Goal: Transaction & Acquisition: Book appointment/travel/reservation

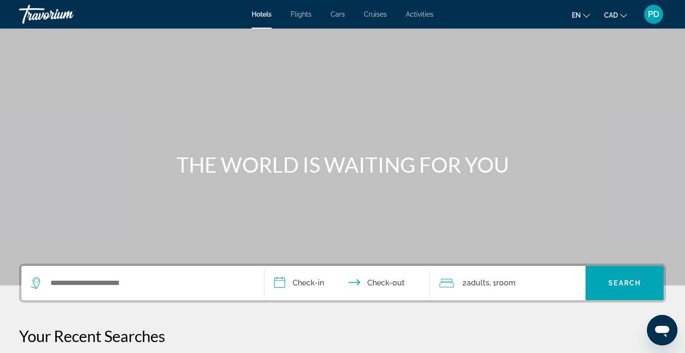
click at [653, 16] on span "PD" at bounding box center [653, 15] width 11 height 10
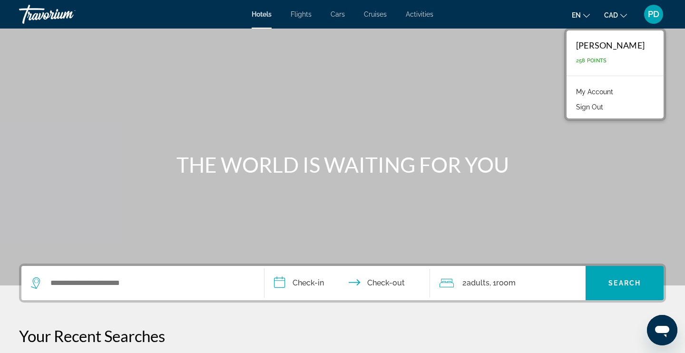
click at [593, 90] on link "My Account" at bounding box center [594, 92] width 47 height 12
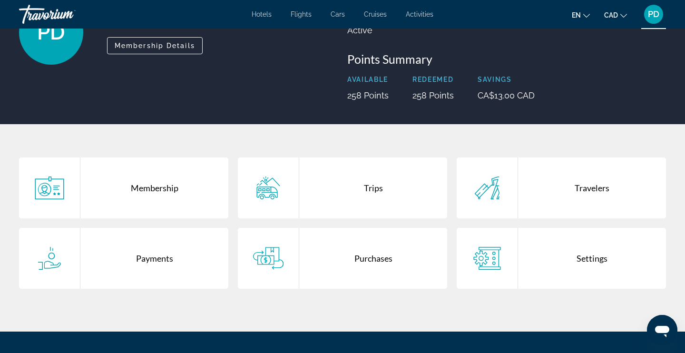
scroll to position [89, 0]
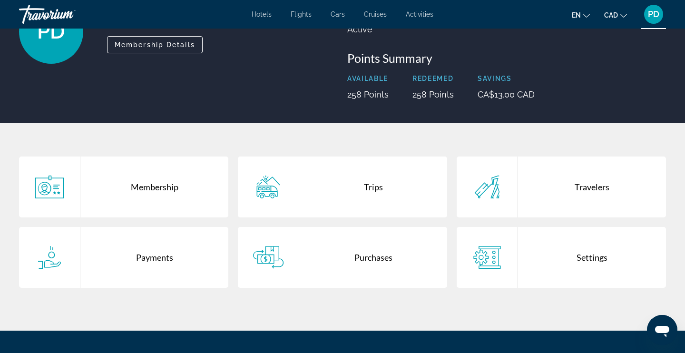
click at [589, 252] on div "Settings" at bounding box center [592, 257] width 148 height 61
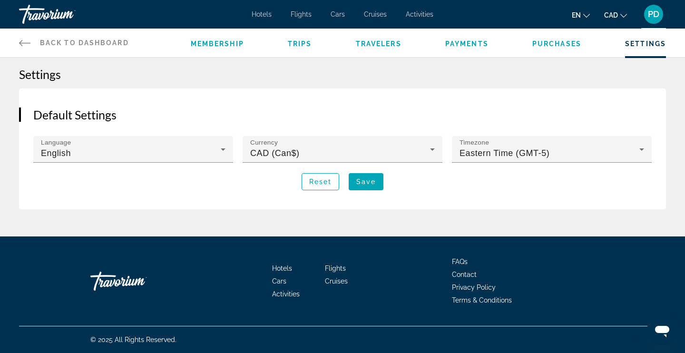
click at [378, 42] on span "Travelers" at bounding box center [379, 44] width 46 height 8
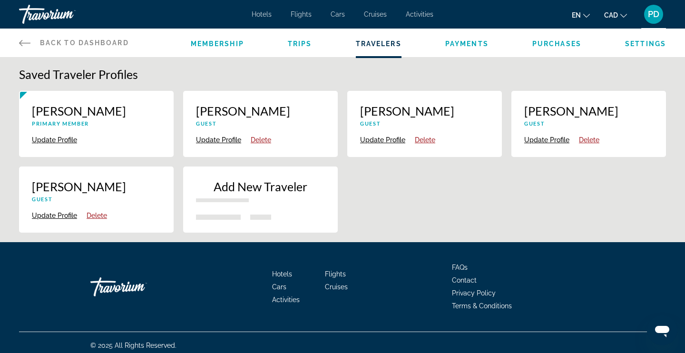
click at [471, 40] on span "Payments" at bounding box center [466, 44] width 43 height 8
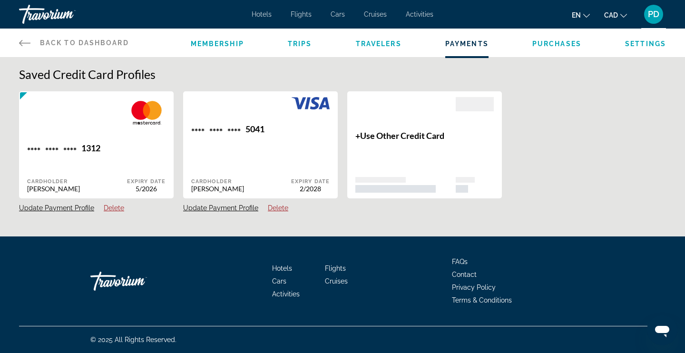
click at [263, 14] on span "Hotels" at bounding box center [262, 14] width 20 height 8
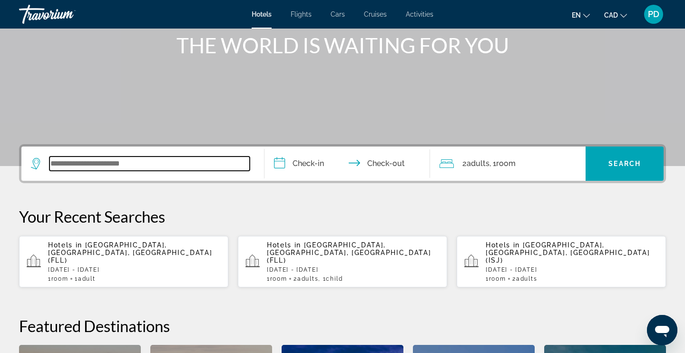
click at [66, 165] on input "Search widget" at bounding box center [149, 163] width 200 height 14
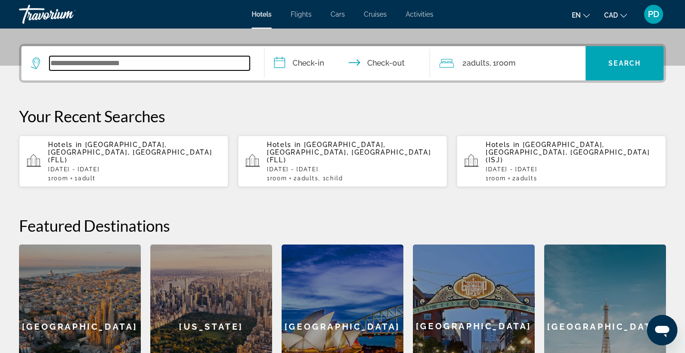
scroll to position [215, 0]
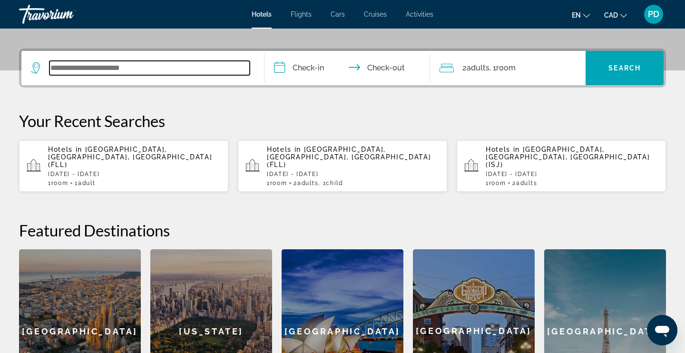
click at [70, 69] on input "Search widget" at bounding box center [149, 68] width 200 height 14
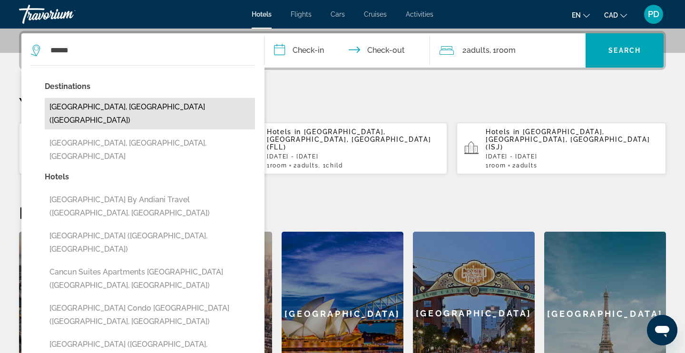
click at [89, 106] on button "Cancun, Mexico (CUN)" at bounding box center [150, 113] width 210 height 31
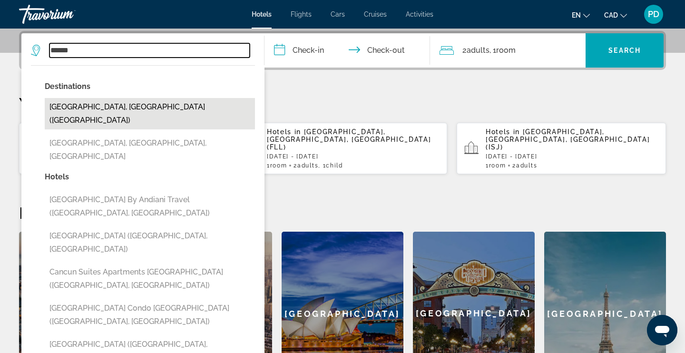
type input "**********"
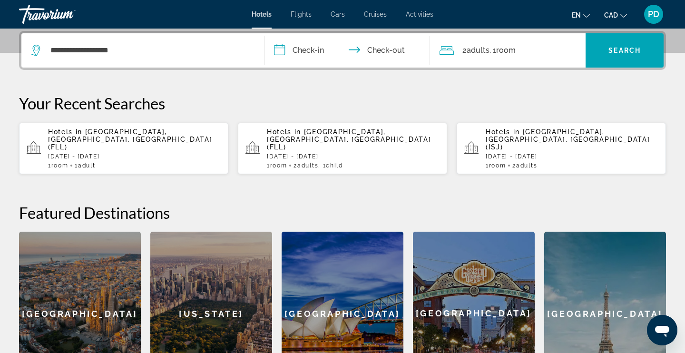
click at [308, 49] on input "**********" at bounding box center [348, 51] width 169 height 37
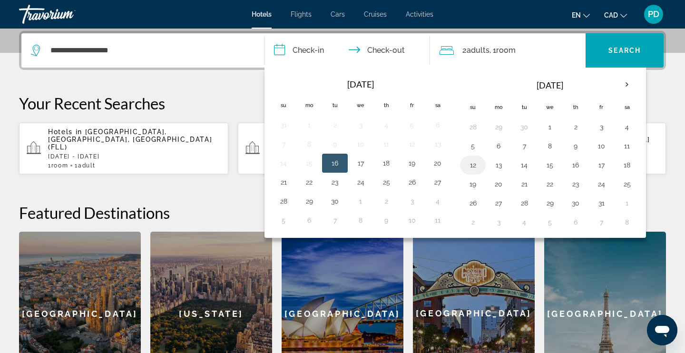
click at [470, 161] on button "12" at bounding box center [472, 164] width 15 height 13
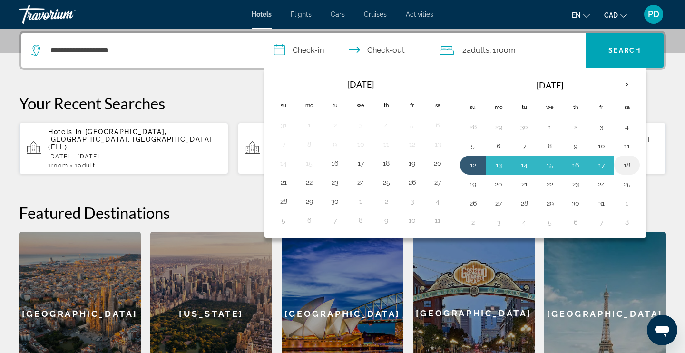
click at [628, 163] on button "18" at bounding box center [626, 164] width 15 height 13
type input "**********"
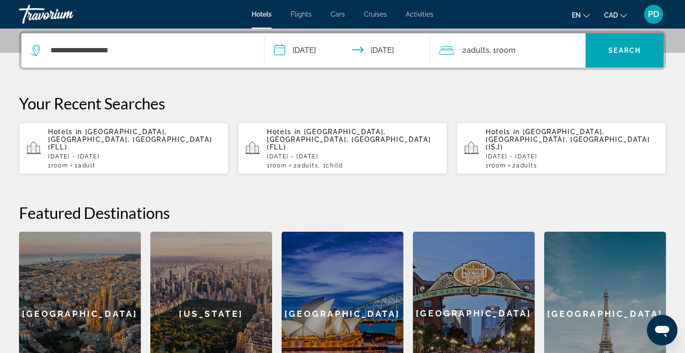
click at [534, 48] on div "2 Adult Adults , 1 Room rooms" at bounding box center [512, 50] width 146 height 13
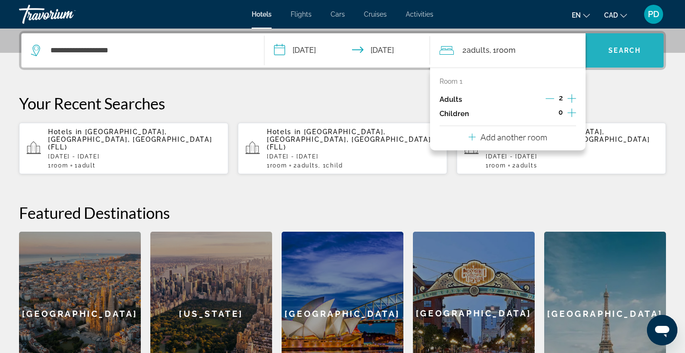
click at [634, 58] on span "Search widget" at bounding box center [624, 50] width 78 height 23
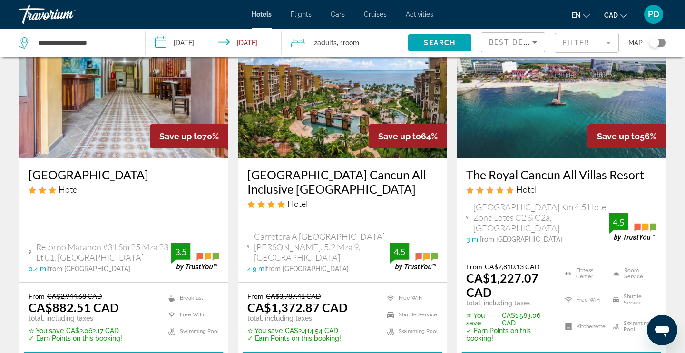
scroll to position [84, 0]
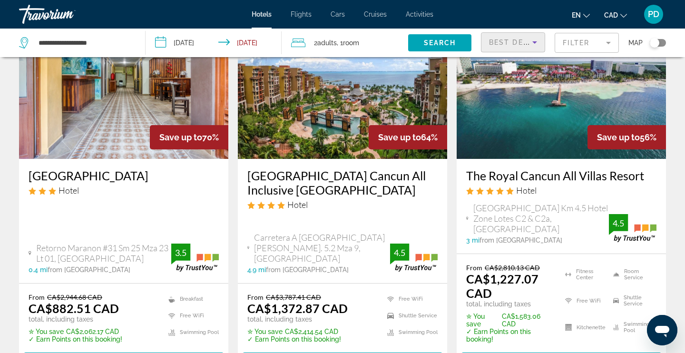
click at [537, 44] on icon "Sort by" at bounding box center [534, 42] width 11 height 11
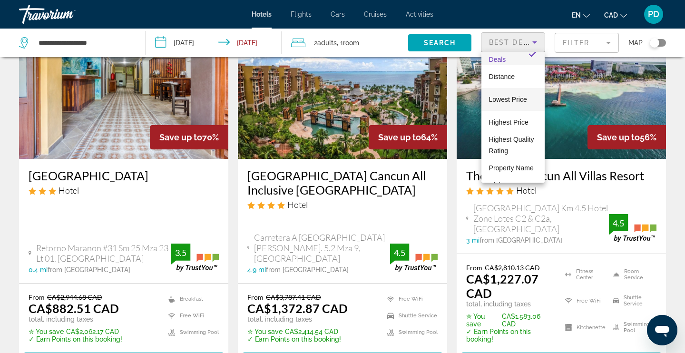
scroll to position [14, 0]
click at [603, 41] on div at bounding box center [342, 176] width 685 height 353
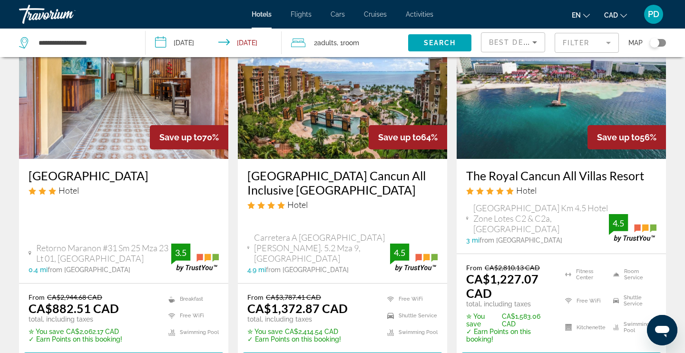
click at [603, 41] on mat-form-field "Filter" at bounding box center [587, 43] width 64 height 20
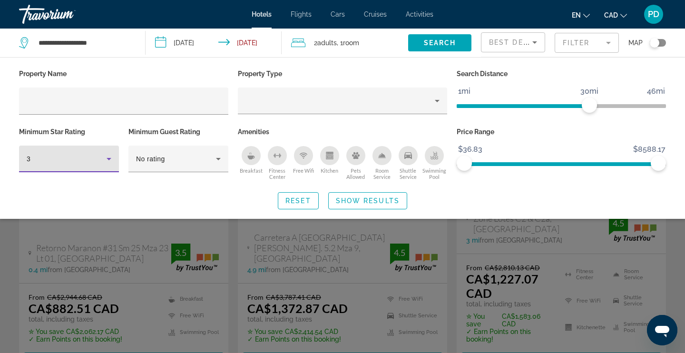
click at [99, 157] on div "3" at bounding box center [67, 158] width 80 height 11
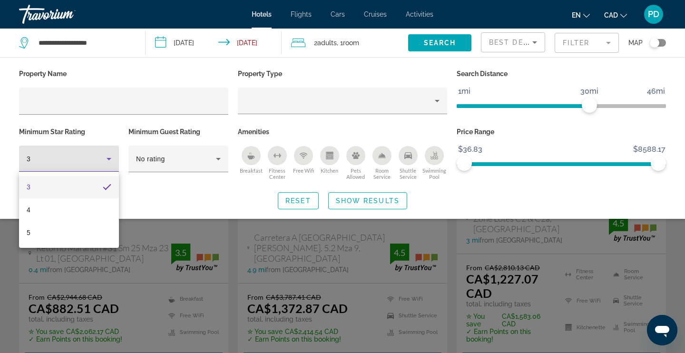
click at [107, 158] on div at bounding box center [342, 176] width 685 height 353
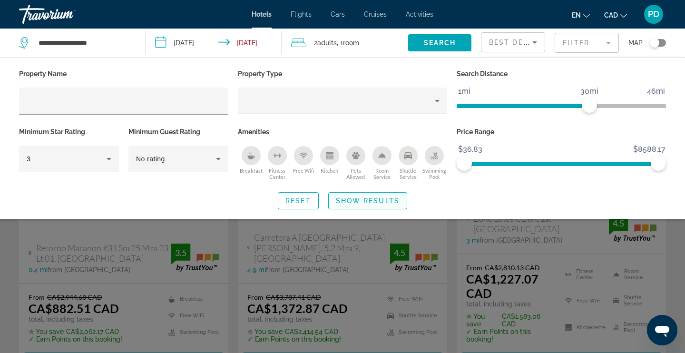
click at [362, 202] on span "Show Results" at bounding box center [368, 201] width 64 height 8
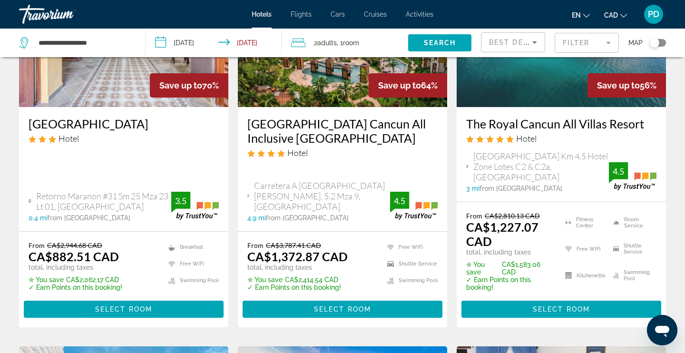
scroll to position [135, 0]
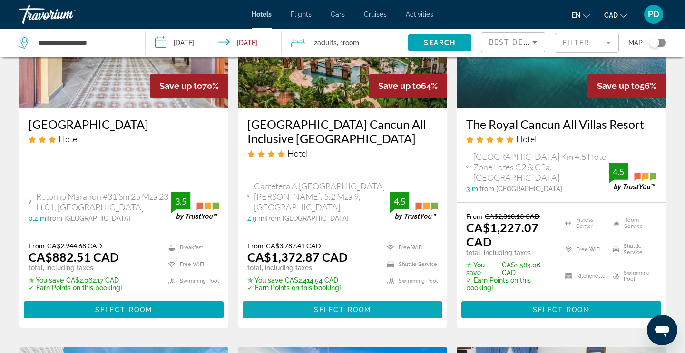
click at [350, 306] on span "Select Room" at bounding box center [342, 310] width 57 height 8
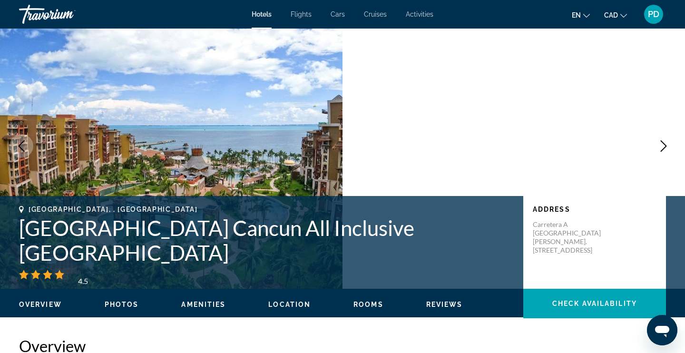
scroll to position [157, 0]
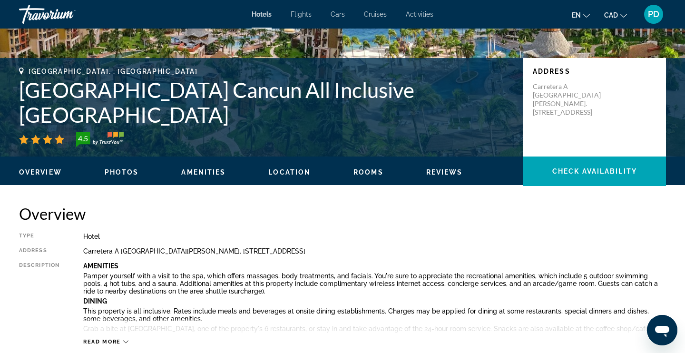
click at [115, 339] on span "Read more" at bounding box center [102, 342] width 38 height 6
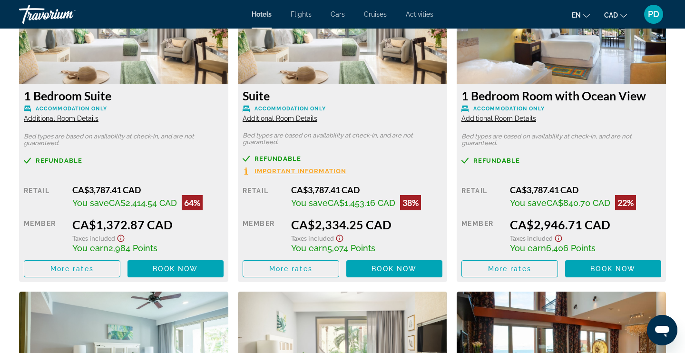
scroll to position [1949, 0]
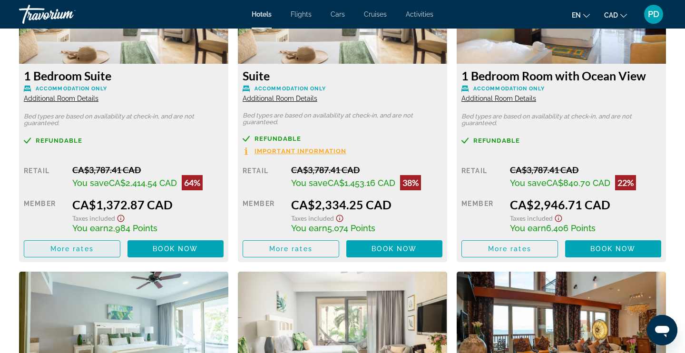
click at [68, 248] on span "More rates" at bounding box center [71, 249] width 43 height 8
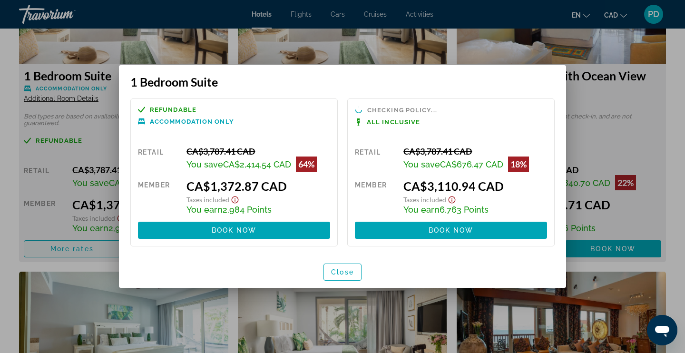
scroll to position [0, 0]
drag, startPoint x: 422, startPoint y: 123, endPoint x: 354, endPoint y: 124, distance: 67.5
click at [355, 124] on p "All Inclusive" at bounding box center [451, 121] width 192 height 7
click at [344, 272] on span "Close" at bounding box center [342, 272] width 23 height 8
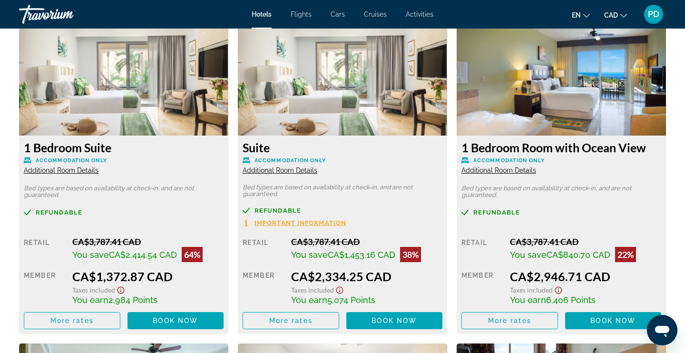
scroll to position [1957, 0]
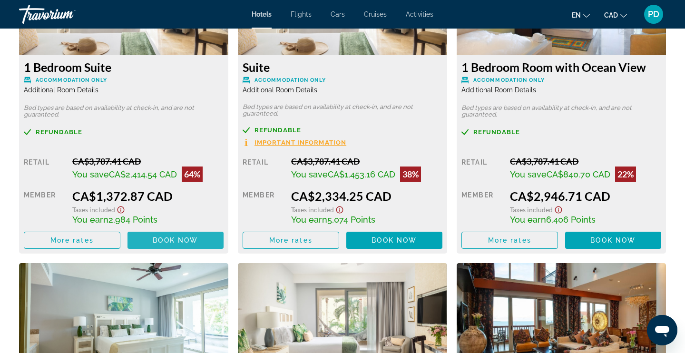
click at [183, 246] on span "Main content" at bounding box center [175, 240] width 97 height 23
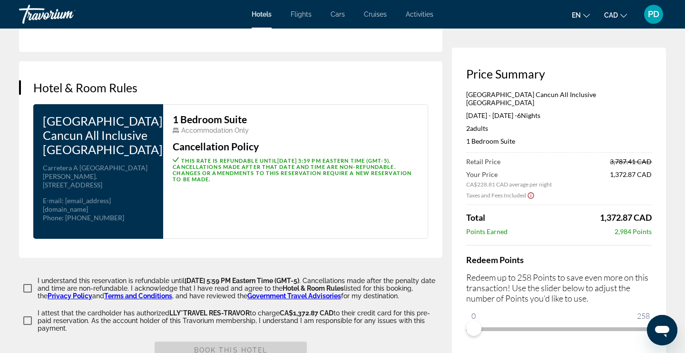
scroll to position [1182, 0]
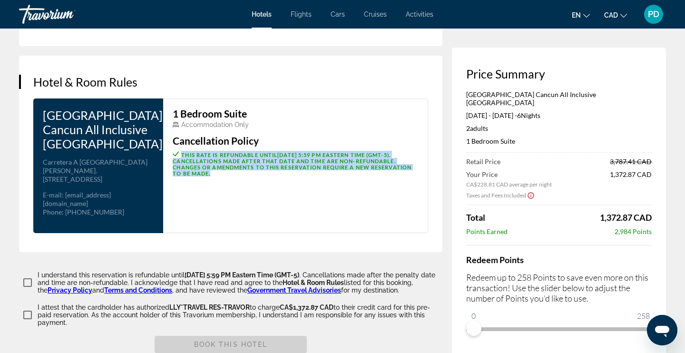
drag, startPoint x: 203, startPoint y: 166, endPoint x: 175, endPoint y: 149, distance: 33.0
click at [175, 151] on p "This rate is refundable until October 6, 2025 at 5:59 PM Eastern Time (GMT-5) .…" at bounding box center [295, 164] width 245 height 26
click at [188, 203] on div "1 Bedroom Suite Accommodation Only Cancellation Policy This rate is refundable …" at bounding box center [295, 165] width 265 height 135
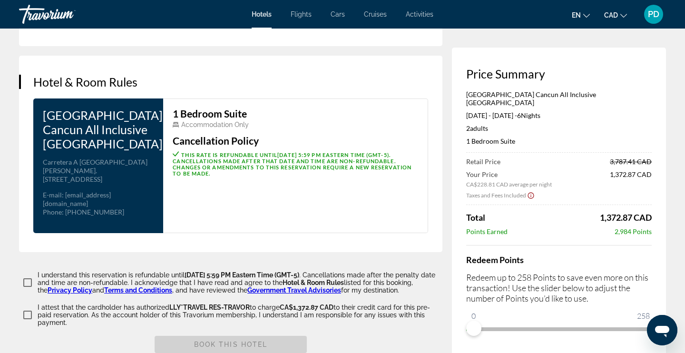
drag, startPoint x: 280, startPoint y: 151, endPoint x: 408, endPoint y: 151, distance: 128.4
click at [389, 152] on span "October 6, 2025 at 5:59 PM Eastern Time (GMT-5)" at bounding box center [333, 155] width 112 height 6
click at [308, 152] on span "October 6, 2025 at 5:59 PM Eastern Time (GMT-5)" at bounding box center [333, 155] width 112 height 6
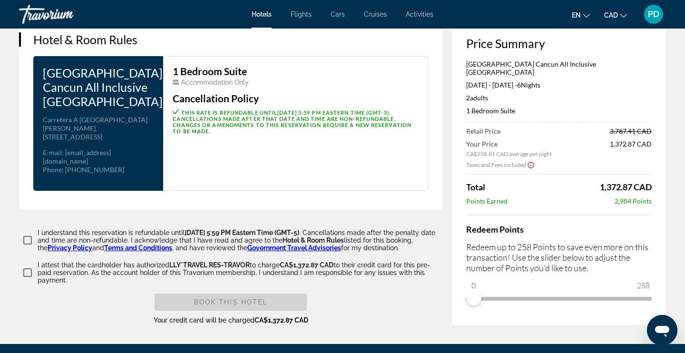
scroll to position [1258, 0]
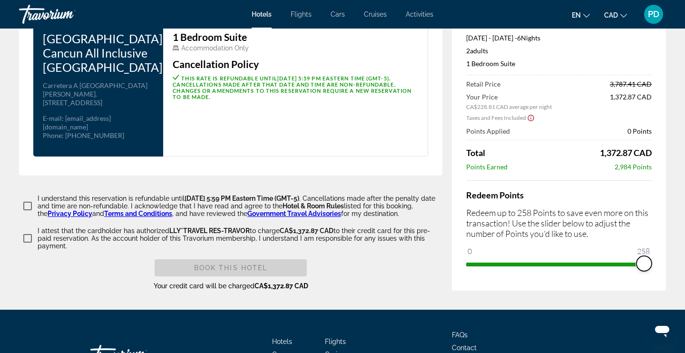
drag, startPoint x: 471, startPoint y: 253, endPoint x: 665, endPoint y: 253, distance: 193.6
click at [665, 253] on div "Price Summary Villa del Palmar Cancun All Inclusive Beach Resort & Spa Oct 12, …" at bounding box center [559, 130] width 214 height 321
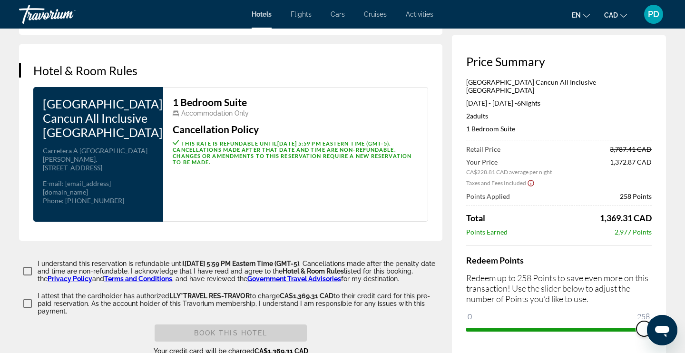
scroll to position [1200, 0]
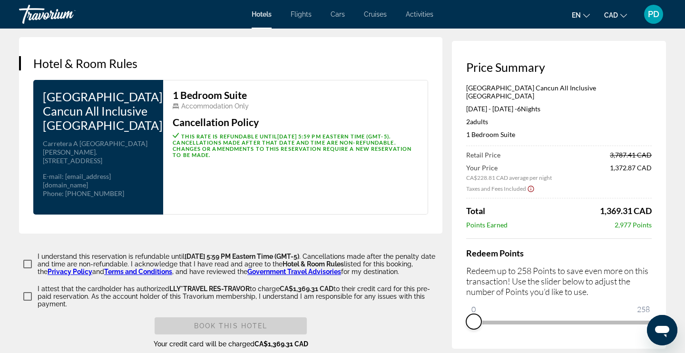
drag, startPoint x: 643, startPoint y: 308, endPoint x: 432, endPoint y: 304, distance: 210.7
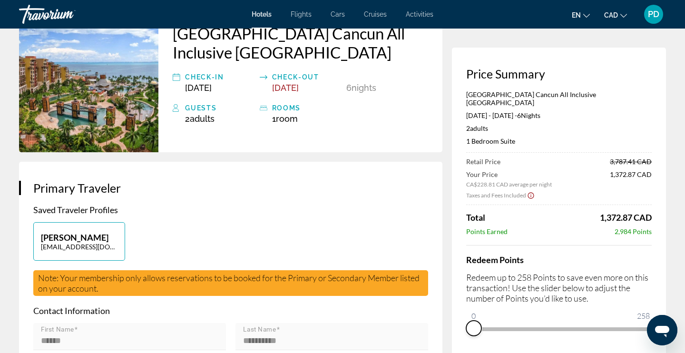
scroll to position [79, 0]
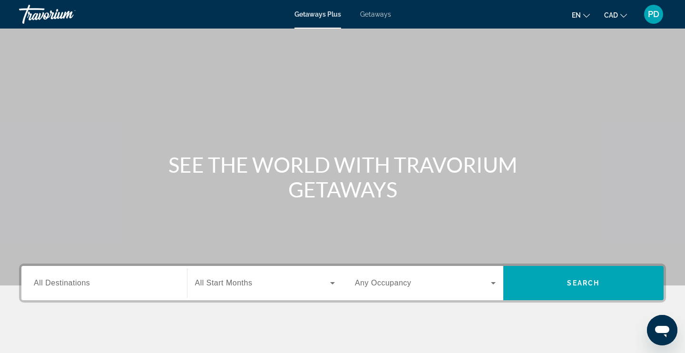
click at [656, 15] on span "PD" at bounding box center [653, 15] width 11 height 10
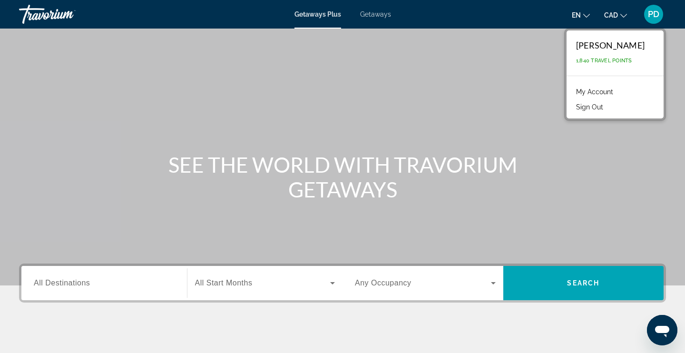
click at [602, 90] on link "My Account" at bounding box center [594, 92] width 47 height 12
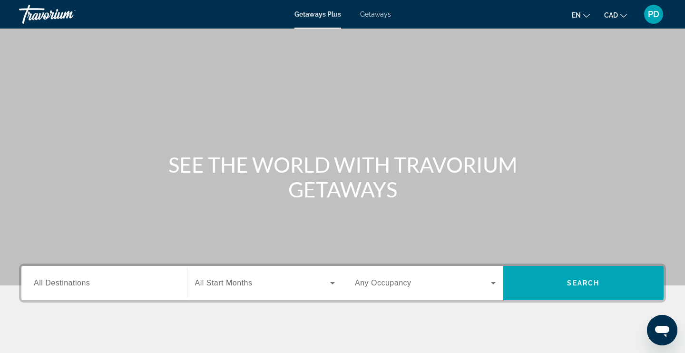
click at [654, 16] on span "PD" at bounding box center [653, 15] width 11 height 10
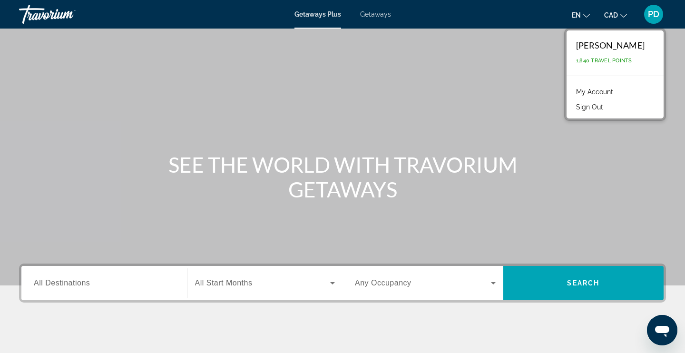
click at [595, 92] on link "My Account" at bounding box center [594, 92] width 47 height 12
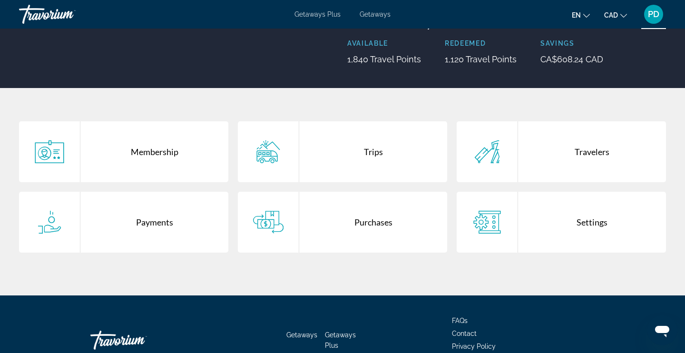
scroll to position [126, 0]
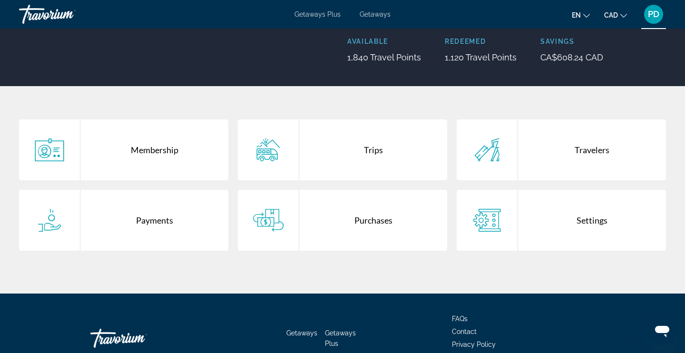
click at [591, 216] on div "Settings" at bounding box center [592, 220] width 148 height 61
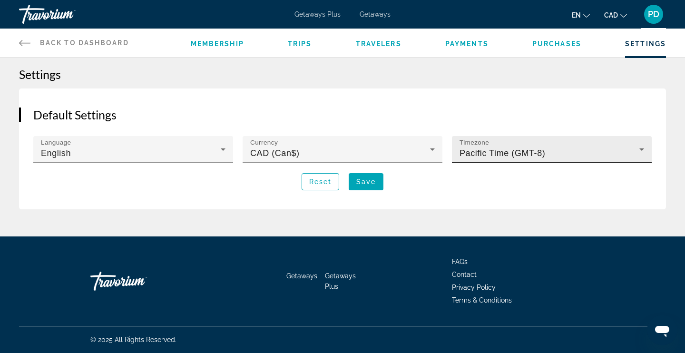
click at [572, 143] on div "Timezone Pacific Time (GMT-8)" at bounding box center [551, 149] width 185 height 27
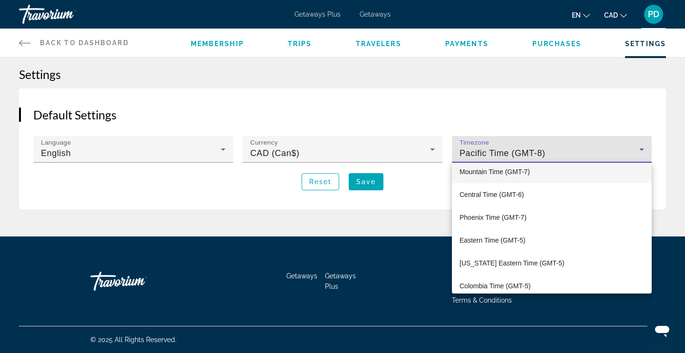
scroll to position [77, 0]
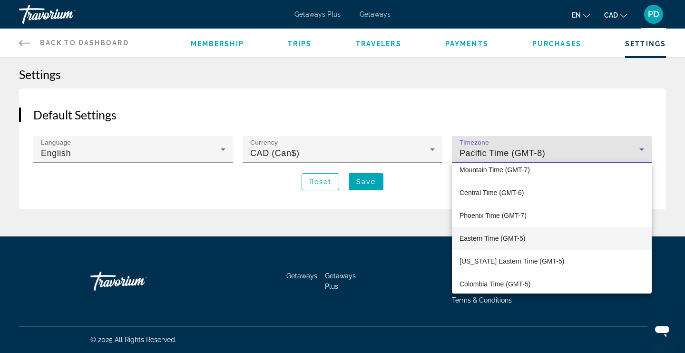
click at [486, 239] on span "Eastern Time (GMT-5)" at bounding box center [492, 238] width 66 height 11
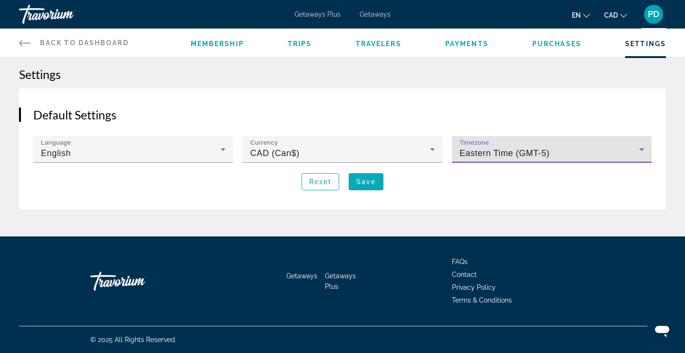
click at [372, 178] on span "Save" at bounding box center [365, 182] width 19 height 8
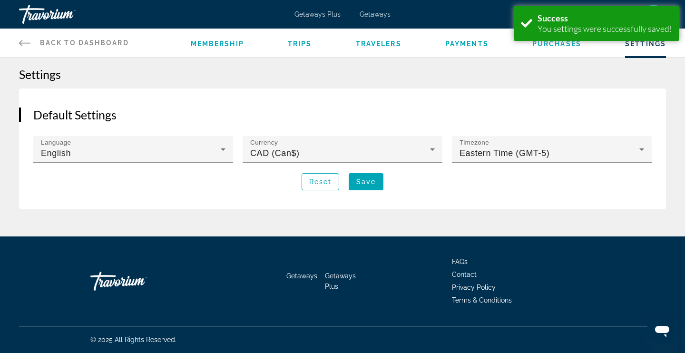
click at [311, 16] on span "Getaways Plus" at bounding box center [317, 14] width 46 height 8
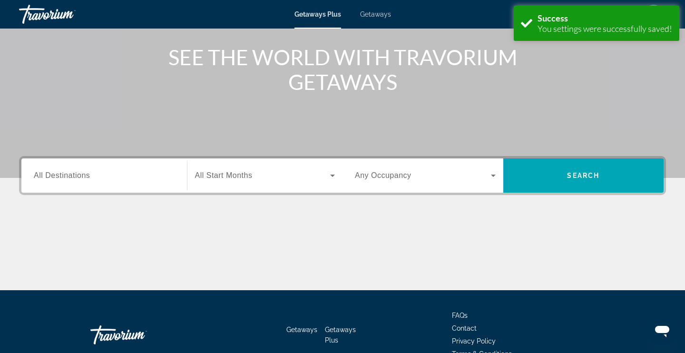
scroll to position [152, 0]
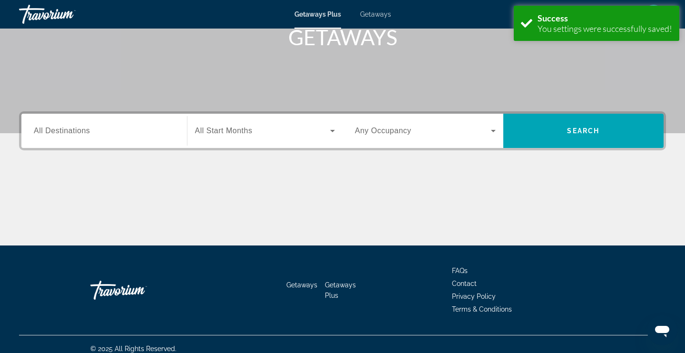
click at [53, 133] on span "All Destinations" at bounding box center [62, 131] width 56 height 8
click at [53, 133] on input "Destination All Destinations" at bounding box center [104, 131] width 141 height 11
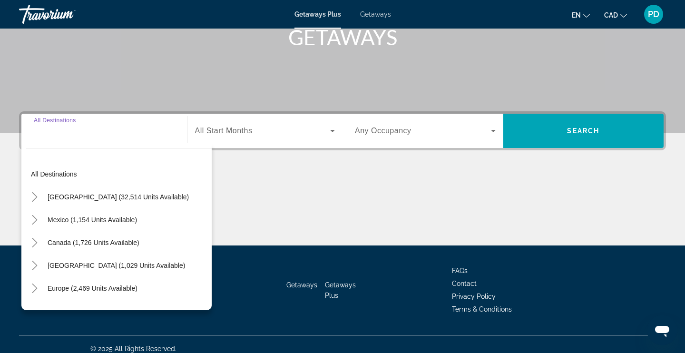
scroll to position [161, 0]
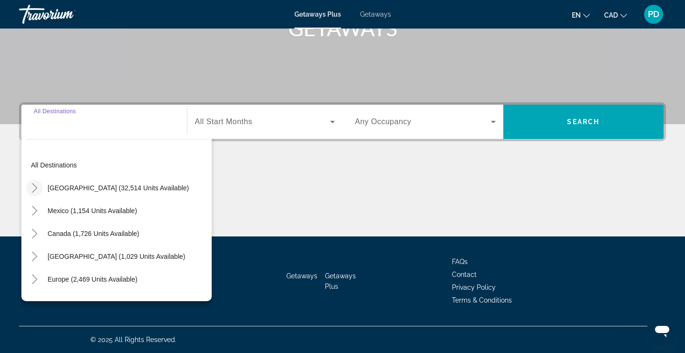
click at [35, 185] on icon "Toggle United States (32,514 units available)" at bounding box center [35, 188] width 10 height 10
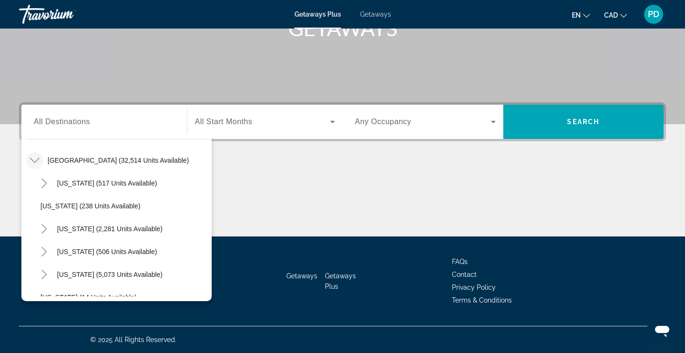
click at [36, 159] on icon "Toggle United States (32,514 units available)" at bounding box center [35, 161] width 10 height 10
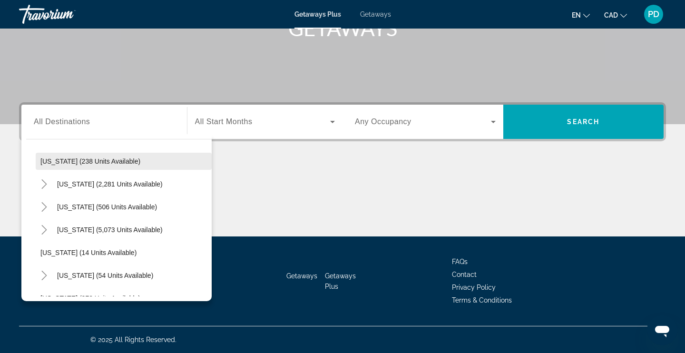
scroll to position [88, 0]
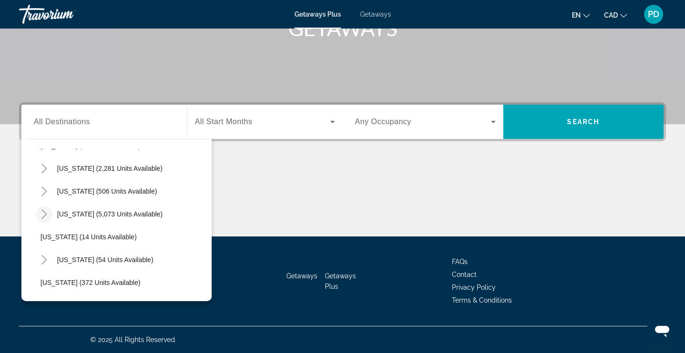
click at [44, 215] on icon "Toggle Florida (5,073 units available)" at bounding box center [43, 214] width 5 height 10
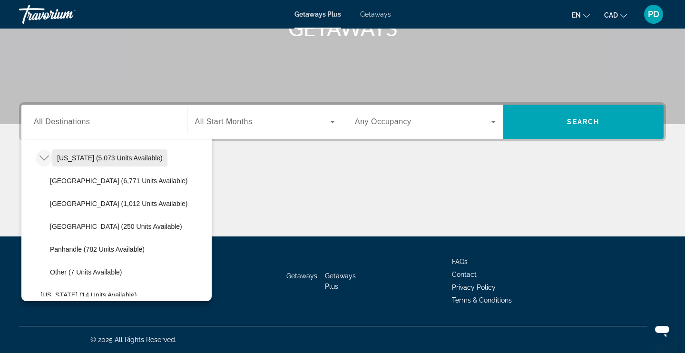
scroll to position [145, 0]
click at [47, 157] on icon "Toggle Florida (5,073 units available)" at bounding box center [44, 158] width 10 height 10
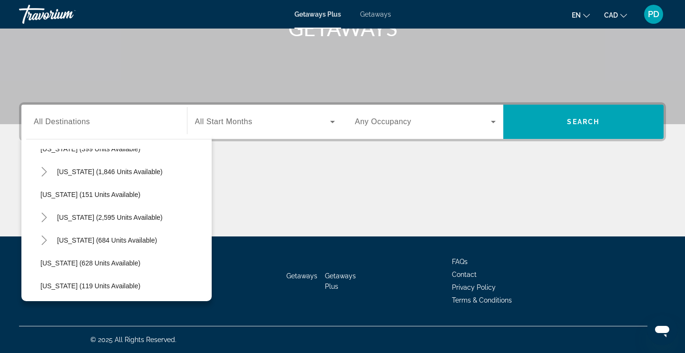
scroll to position [471, 0]
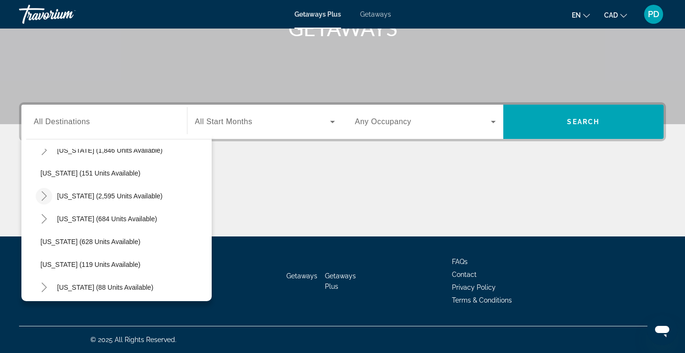
click at [42, 192] on icon "Toggle Nevada (2,595 units available)" at bounding box center [44, 196] width 10 height 10
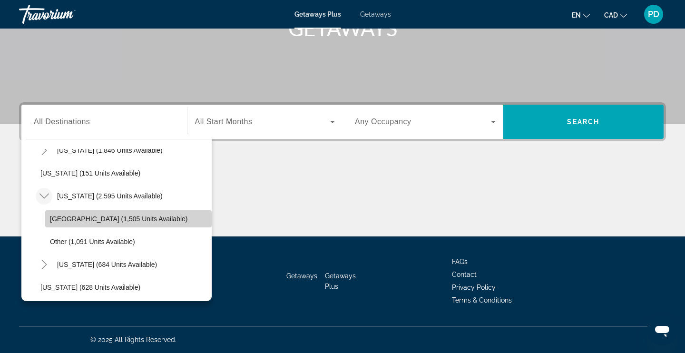
click at [71, 218] on span "[GEOGRAPHIC_DATA] (1,505 units available)" at bounding box center [118, 219] width 137 height 8
type input "**********"
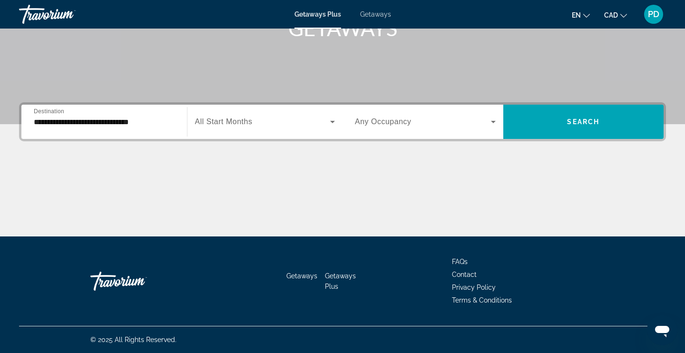
click at [236, 119] on span "All Start Months" at bounding box center [224, 121] width 58 height 8
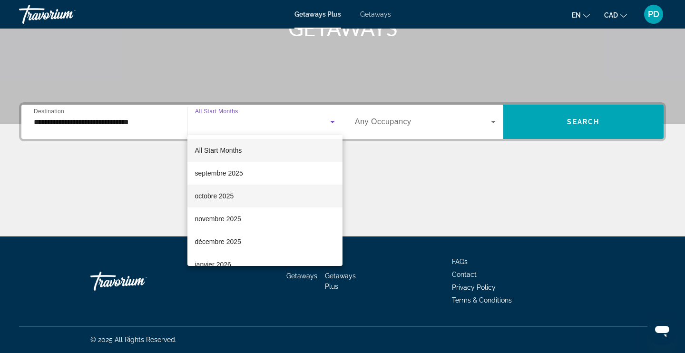
click at [217, 195] on span "octobre 2025" at bounding box center [214, 195] width 39 height 11
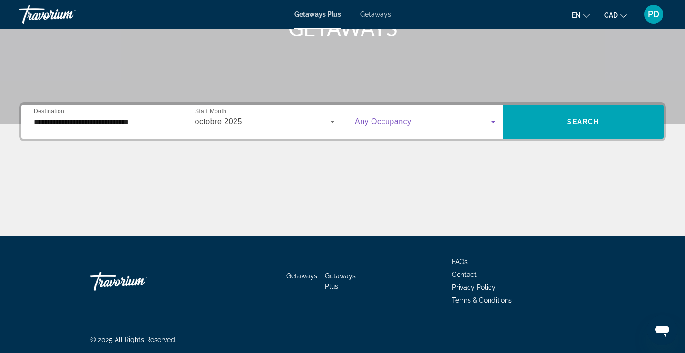
click at [430, 122] on span "Search widget" at bounding box center [423, 121] width 136 height 11
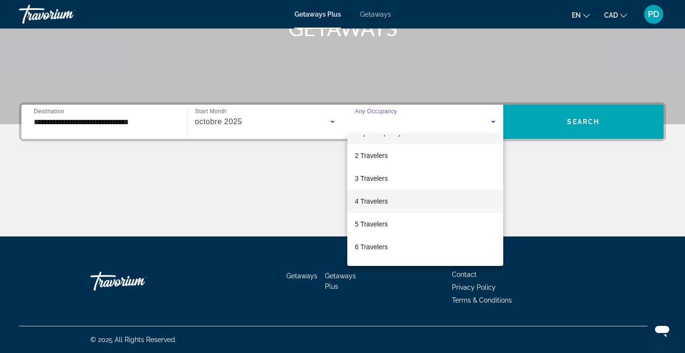
scroll to position [17, 0]
click at [377, 159] on span "2 Travelers" at bounding box center [371, 155] width 33 height 11
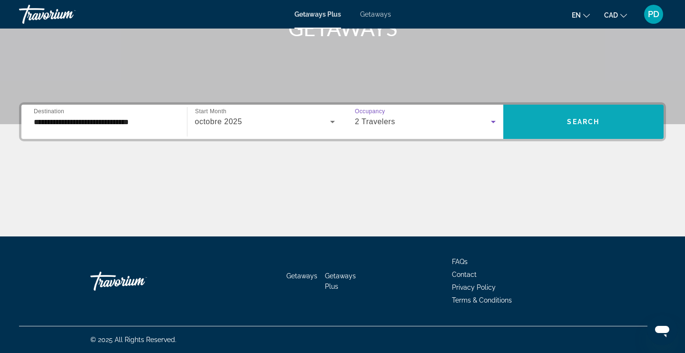
click at [583, 129] on span "Search widget" at bounding box center [583, 121] width 161 height 23
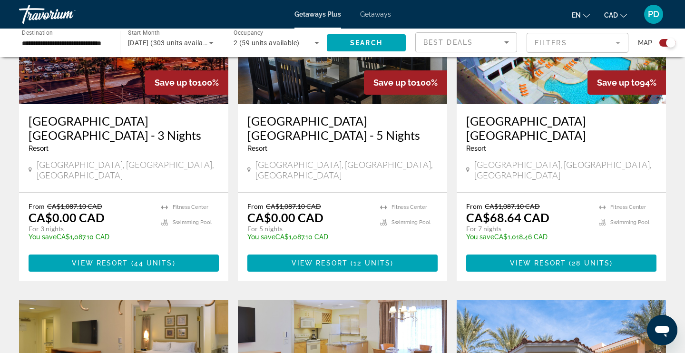
scroll to position [435, 0]
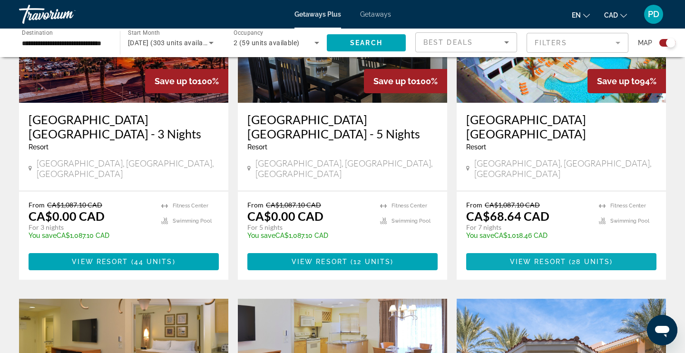
click at [551, 258] on span "View Resort" at bounding box center [538, 262] width 56 height 8
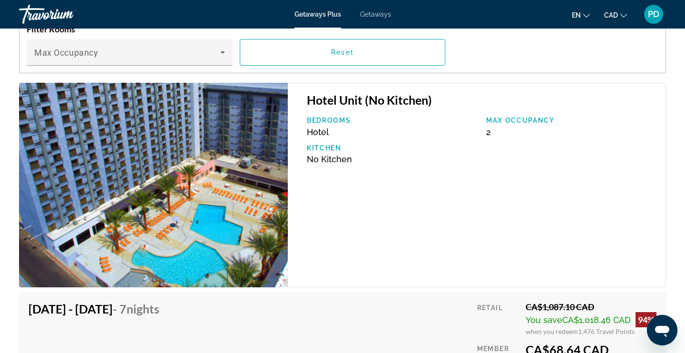
scroll to position [1576, 0]
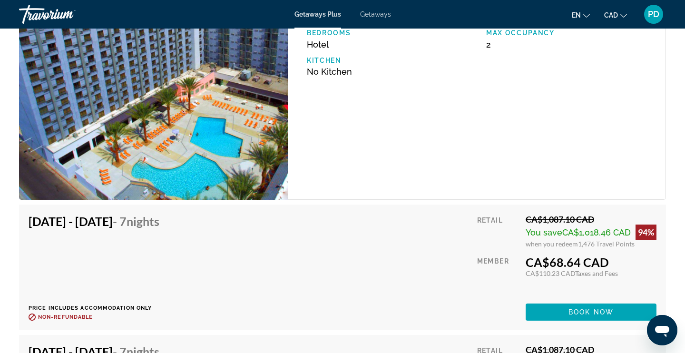
click at [53, 224] on h4 "[DATE] - [DATE] - 7 Nights" at bounding box center [94, 221] width 131 height 14
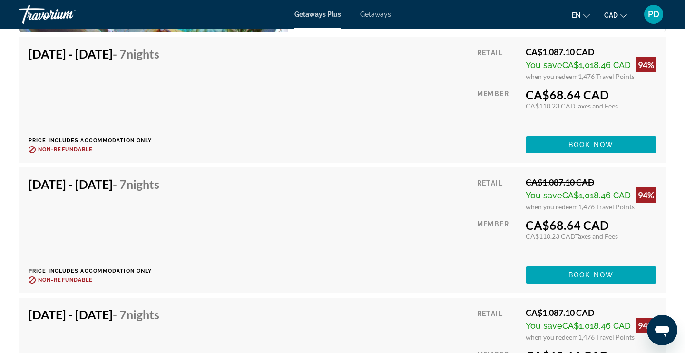
scroll to position [1748, 0]
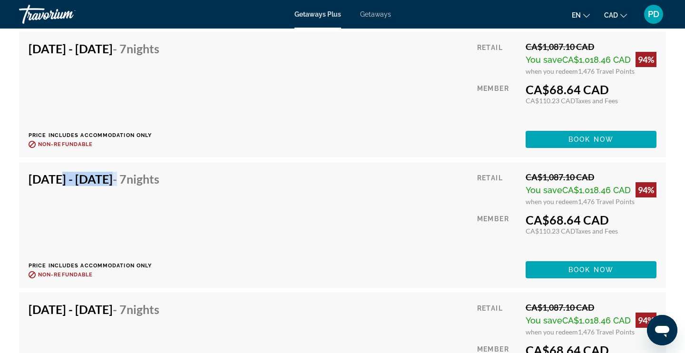
drag, startPoint x: 52, startPoint y: 179, endPoint x: 163, endPoint y: 177, distance: 110.8
click at [159, 177] on h4 "[DATE] - [DATE] - 7 Nights" at bounding box center [94, 179] width 131 height 14
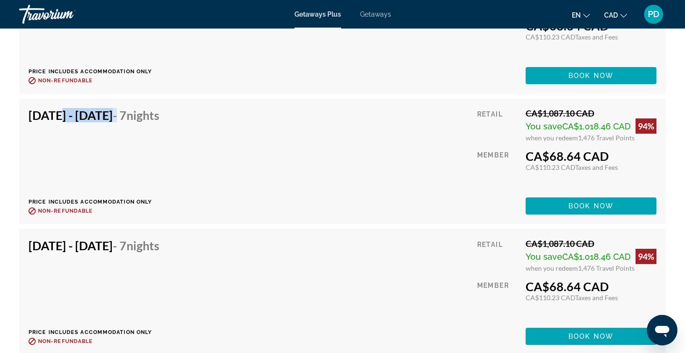
scroll to position [1833, 0]
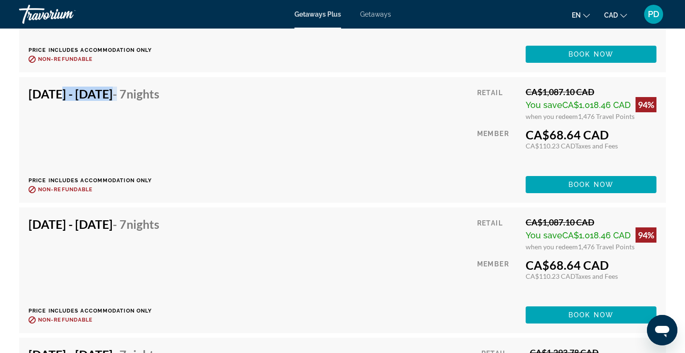
drag, startPoint x: 55, startPoint y: 227, endPoint x: 145, endPoint y: 229, distance: 90.4
click at [144, 230] on h4 "[DATE] - [DATE] - 7 Nights" at bounding box center [94, 224] width 131 height 14
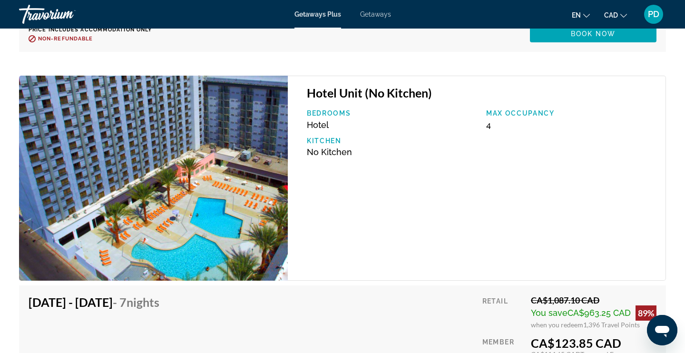
scroll to position [2636, 0]
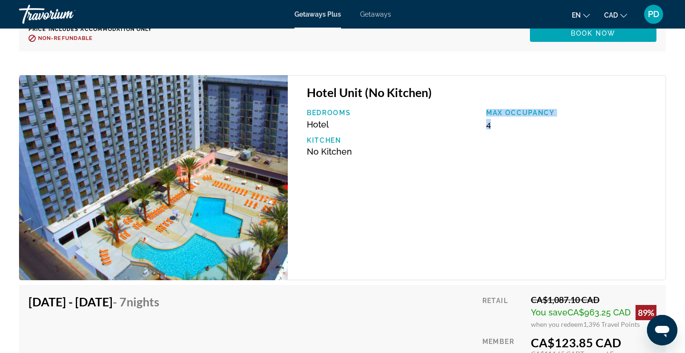
drag, startPoint x: 498, startPoint y: 121, endPoint x: 477, endPoint y: 122, distance: 20.9
click at [477, 122] on div "Bedrooms Hotel Max Occupancy 4 Kitchen No Kitchen" at bounding box center [481, 136] width 359 height 55
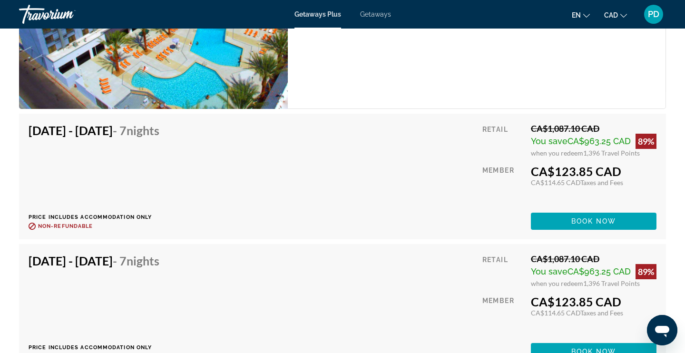
scroll to position [2815, 0]
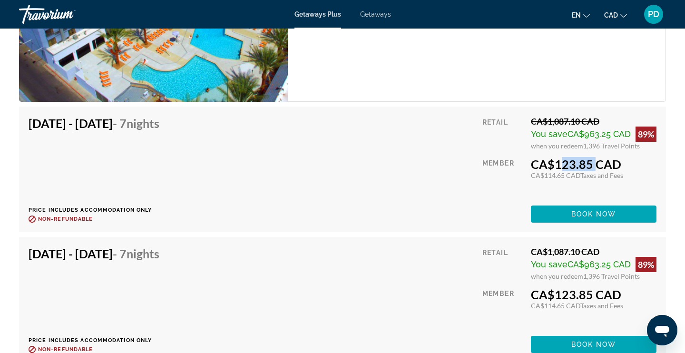
drag, startPoint x: 554, startPoint y: 163, endPoint x: 588, endPoint y: 161, distance: 34.3
click at [588, 162] on div "CA$123.85 CAD" at bounding box center [594, 164] width 126 height 14
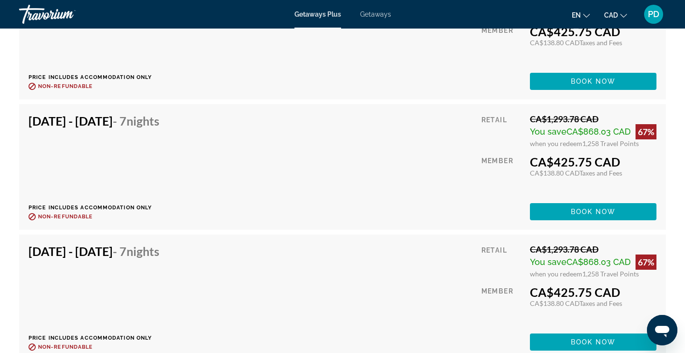
scroll to position [3467, 0]
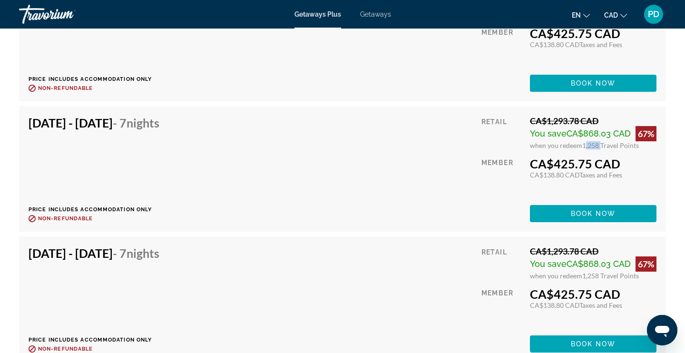
drag, startPoint x: 583, startPoint y: 146, endPoint x: 598, endPoint y: 146, distance: 15.7
click at [598, 146] on span "1,258 Travel Points" at bounding box center [610, 145] width 57 height 8
drag, startPoint x: 550, startPoint y: 163, endPoint x: 577, endPoint y: 163, distance: 27.1
click at [577, 163] on div "CA$425.75 CAD" at bounding box center [593, 163] width 127 height 14
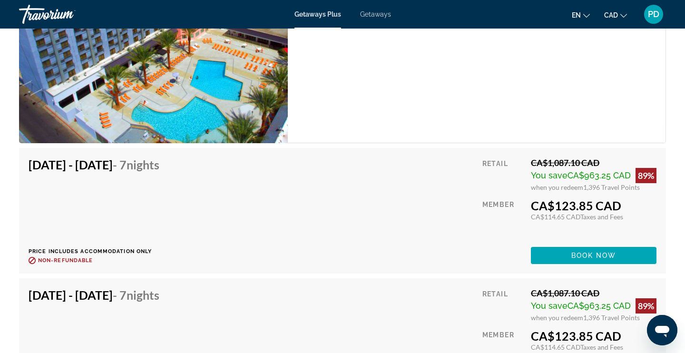
scroll to position [2772, 0]
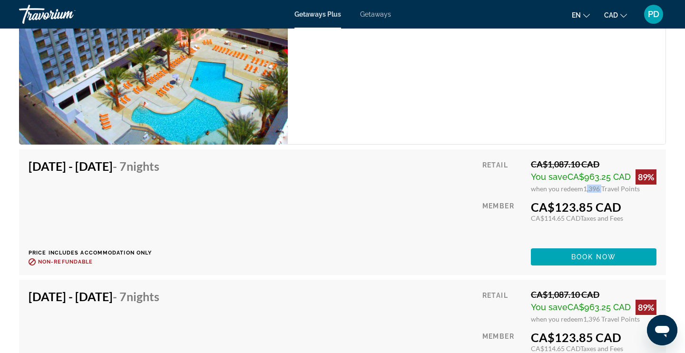
drag, startPoint x: 583, startPoint y: 189, endPoint x: 601, endPoint y: 189, distance: 17.6
click at [601, 189] on span "1,396 Travel Points" at bounding box center [611, 189] width 57 height 8
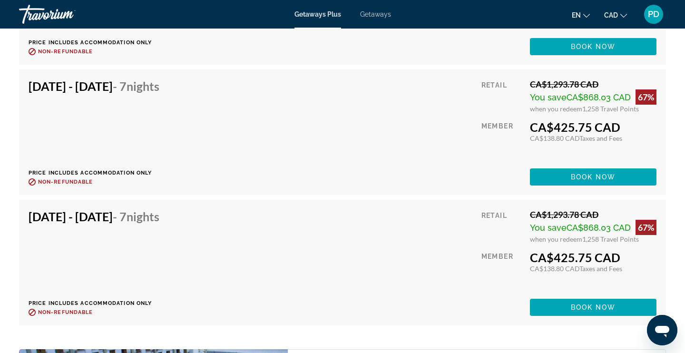
scroll to position [2358, 0]
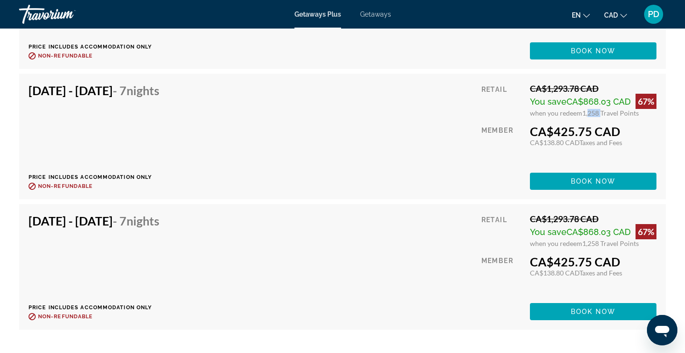
drag, startPoint x: 584, startPoint y: 113, endPoint x: 598, endPoint y: 113, distance: 13.8
click at [598, 113] on span "1,258 Travel Points" at bounding box center [610, 113] width 57 height 8
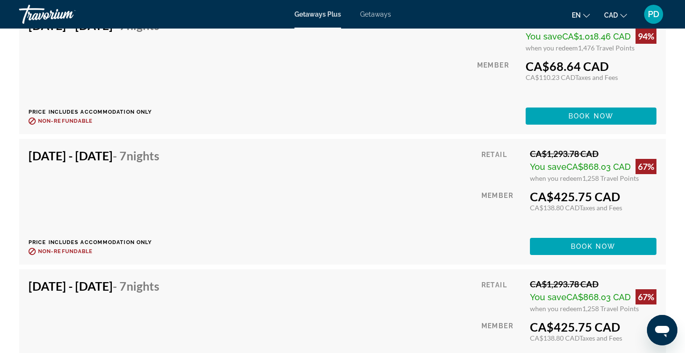
scroll to position [2033, 0]
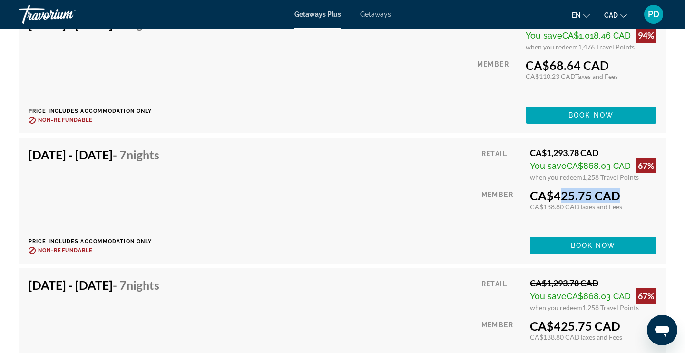
drag, startPoint x: 549, startPoint y: 194, endPoint x: 605, endPoint y: 195, distance: 56.6
click at [605, 195] on div "CA$425.75 CAD" at bounding box center [593, 195] width 127 height 14
click at [422, 197] on div "[DATE] - [DATE] - 7 Nights Price includes accommodation only Refundable until :…" at bounding box center [343, 200] width 628 height 107
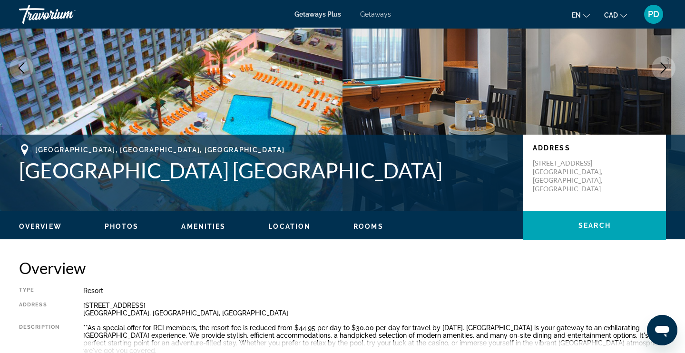
scroll to position [0, 0]
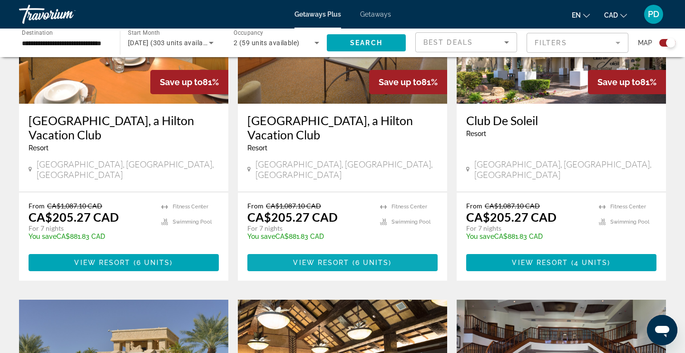
scroll to position [792, 0]
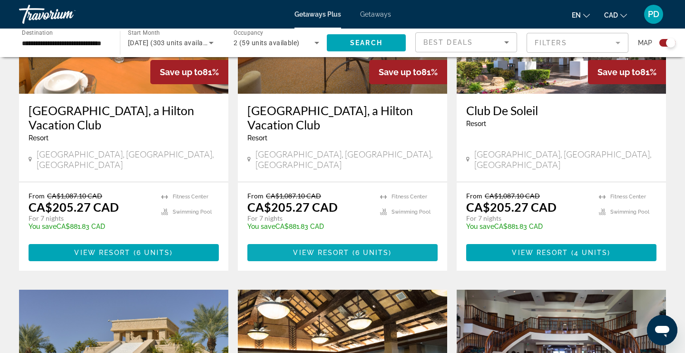
click at [341, 241] on span "Main content" at bounding box center [342, 252] width 190 height 23
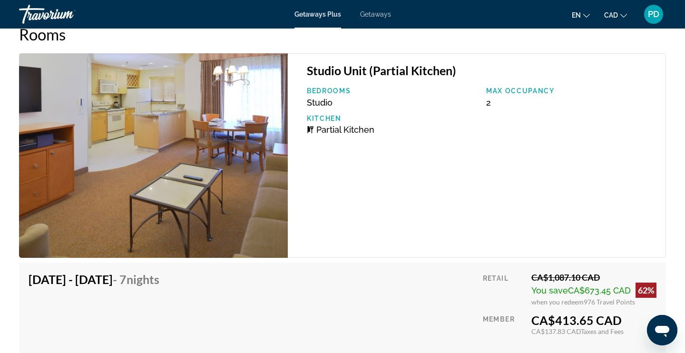
scroll to position [1627, 0]
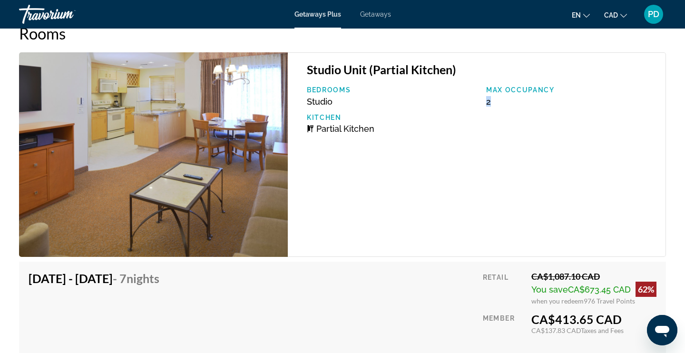
drag, startPoint x: 493, startPoint y: 105, endPoint x: 487, endPoint y: 105, distance: 6.7
click at [487, 105] on div "Max Occupancy 2" at bounding box center [570, 96] width 179 height 20
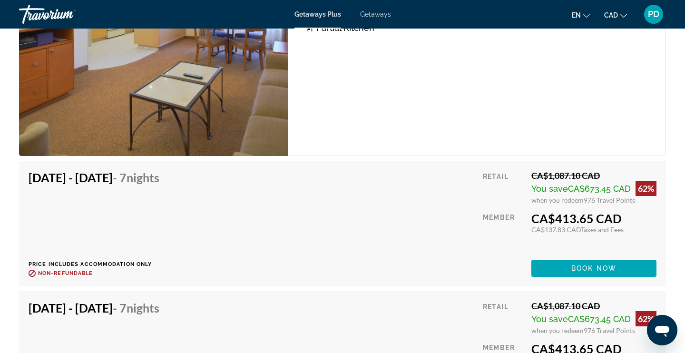
scroll to position [1761, 0]
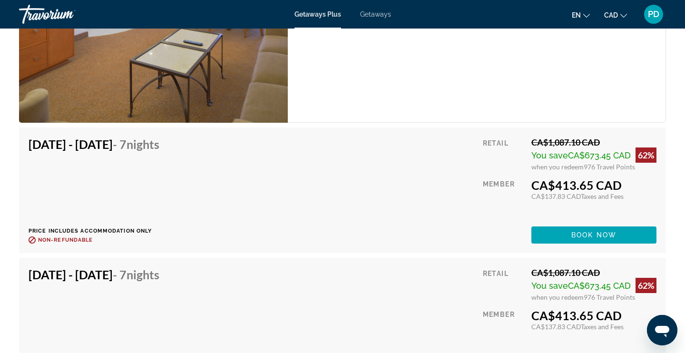
drag, startPoint x: 129, startPoint y: 151, endPoint x: 149, endPoint y: 150, distance: 20.5
click at [149, 150] on h4 "[DATE] - [DATE] - 7 Nights" at bounding box center [94, 144] width 131 height 14
drag, startPoint x: 582, startPoint y: 166, endPoint x: 594, endPoint y: 166, distance: 11.9
click at [594, 166] on span "976 Travel Points" at bounding box center [609, 167] width 51 height 8
drag, startPoint x: 552, startPoint y: 185, endPoint x: 580, endPoint y: 185, distance: 28.1
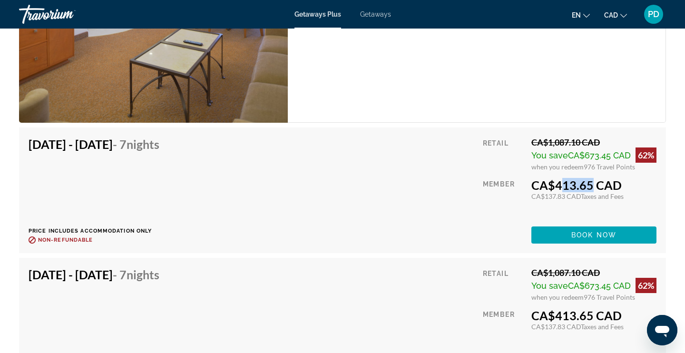
click at [580, 185] on div "CA$413.65 CAD" at bounding box center [593, 185] width 125 height 14
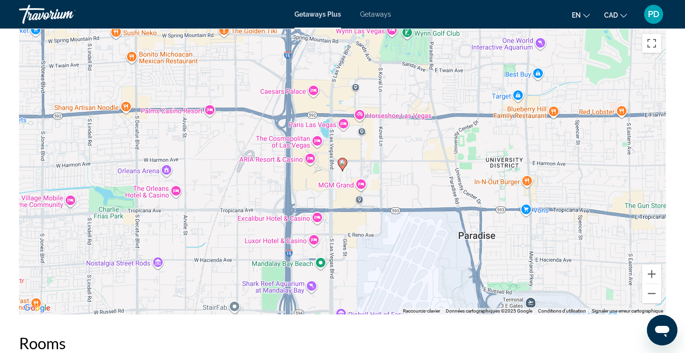
scroll to position [1293, 0]
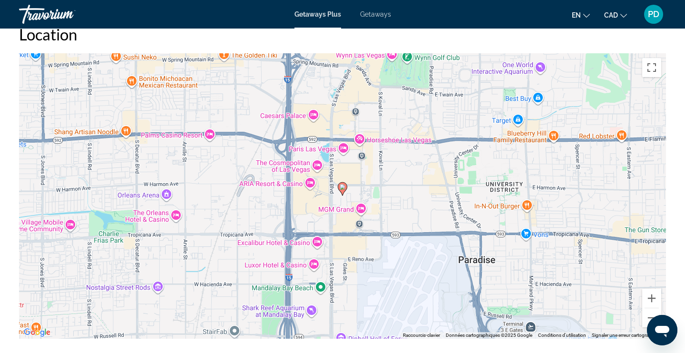
click at [374, 13] on span "Getaways" at bounding box center [375, 14] width 31 height 8
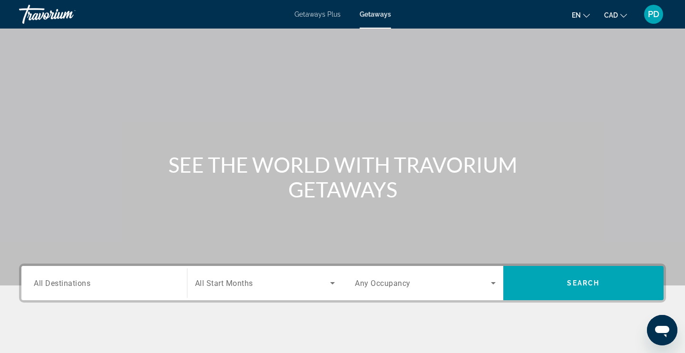
click at [54, 278] on span "All Destinations" at bounding box center [62, 282] width 57 height 9
click at [54, 278] on input "Destination All Destinations" at bounding box center [104, 283] width 141 height 11
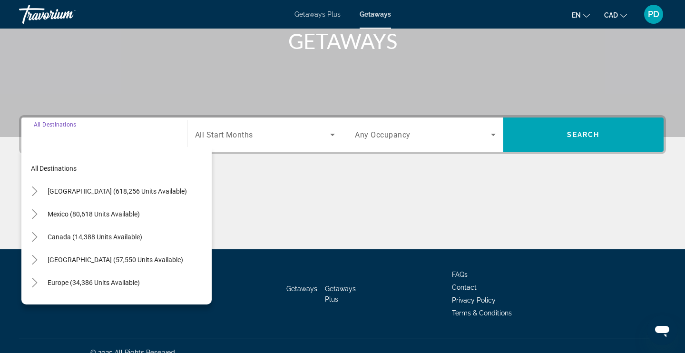
scroll to position [161, 0]
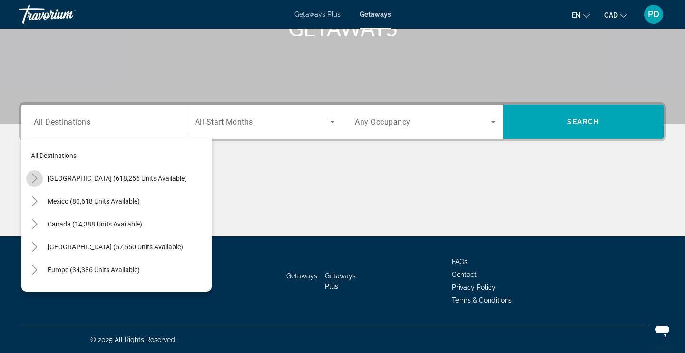
click at [35, 171] on mat-icon "Toggle United States (618,256 units available)" at bounding box center [34, 178] width 17 height 17
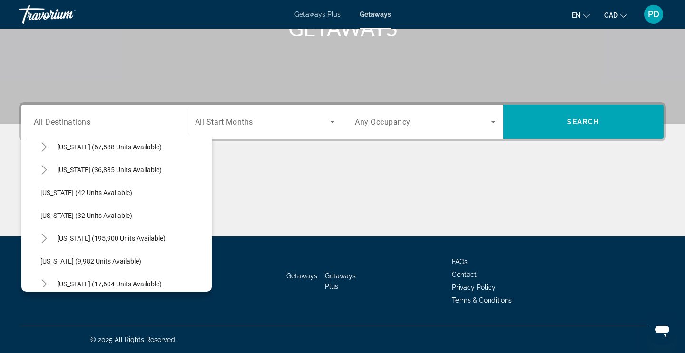
scroll to position [104, 0]
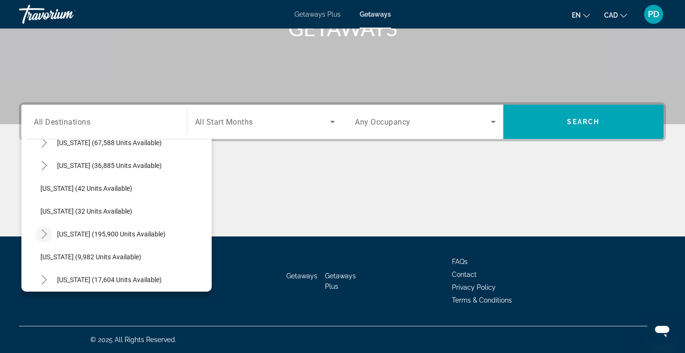
click at [44, 232] on icon "Toggle Florida (195,900 units available)" at bounding box center [44, 234] width 10 height 10
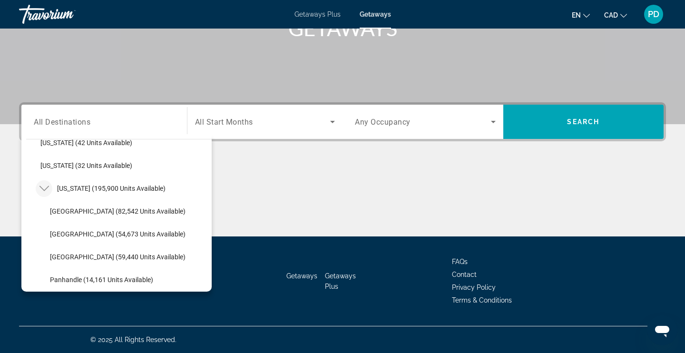
scroll to position [160, 0]
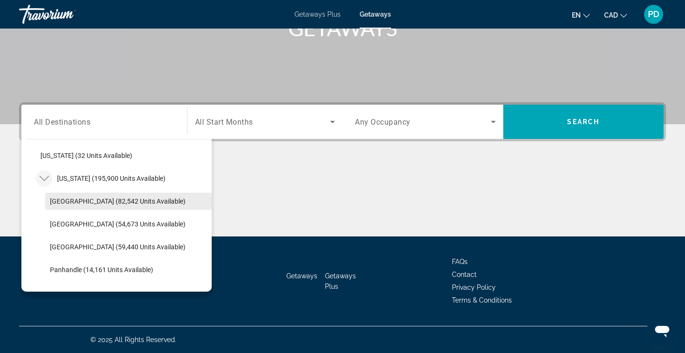
click at [81, 202] on span "[GEOGRAPHIC_DATA] (82,542 units available)" at bounding box center [118, 201] width 136 height 8
type input "**********"
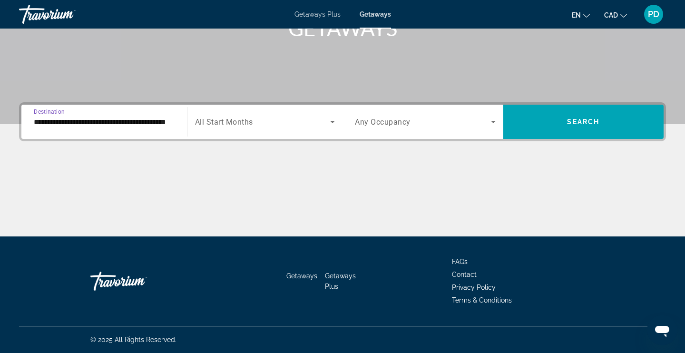
click at [252, 124] on span "All Start Months" at bounding box center [224, 121] width 58 height 9
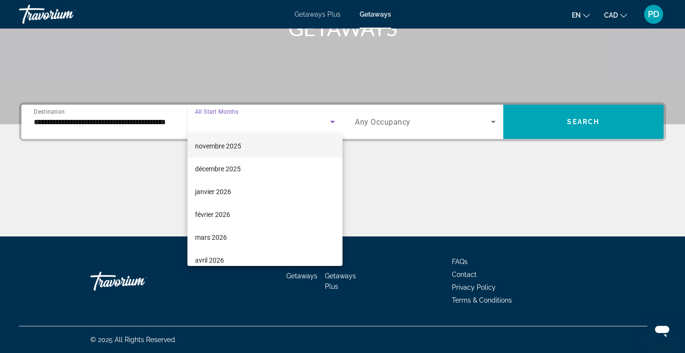
scroll to position [77, 0]
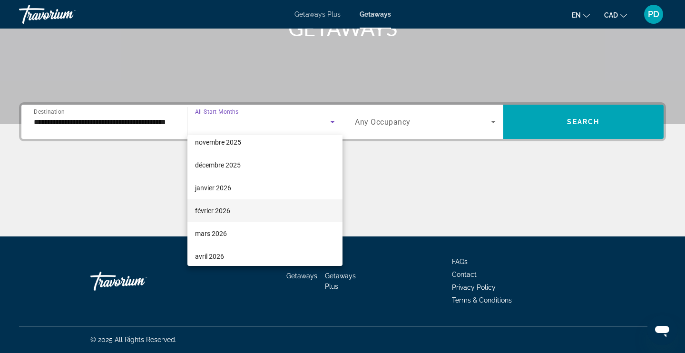
click at [219, 211] on span "février 2026" at bounding box center [212, 210] width 35 height 11
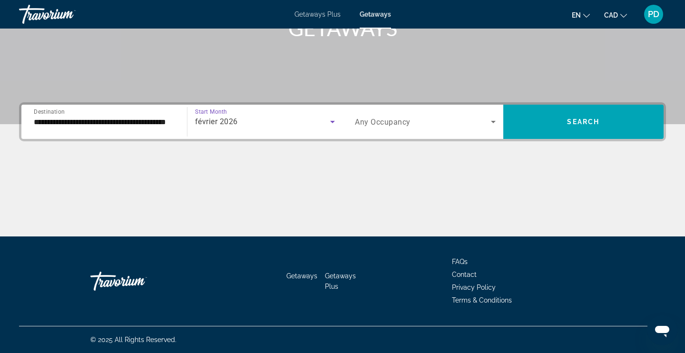
click at [428, 118] on span "Search widget" at bounding box center [423, 121] width 136 height 11
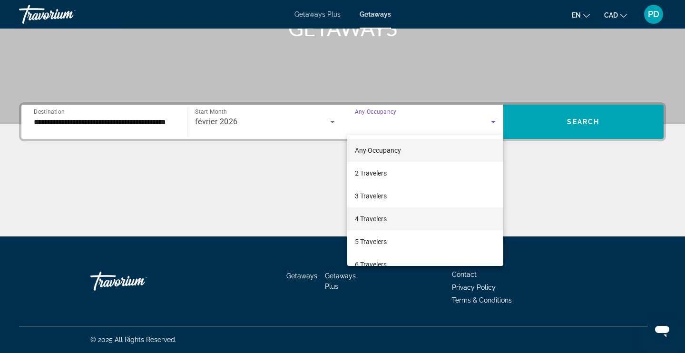
click at [373, 219] on span "4 Travelers" at bounding box center [371, 218] width 32 height 11
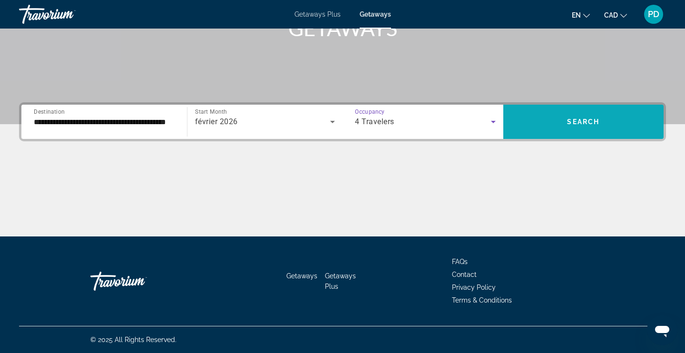
click at [588, 119] on span "Search" at bounding box center [583, 122] width 32 height 8
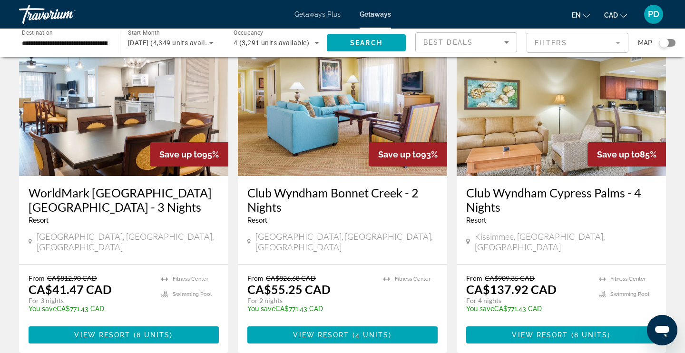
scroll to position [50, 0]
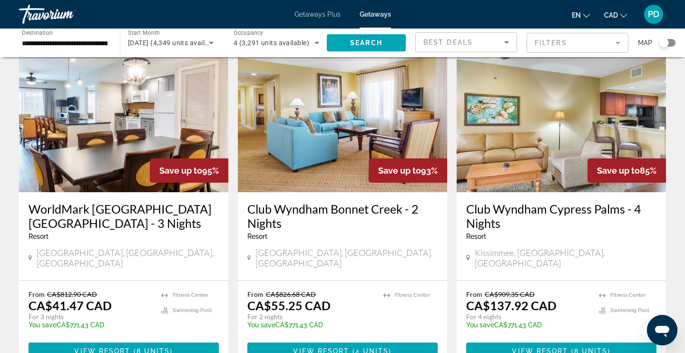
click at [565, 48] on mat-form-field "Filters" at bounding box center [577, 43] width 102 height 20
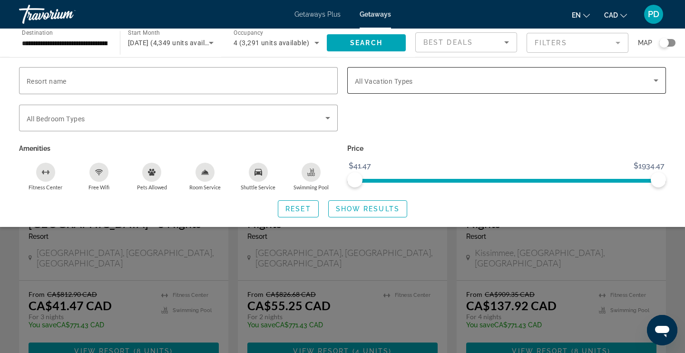
click at [371, 79] on span "All Vacation Types" at bounding box center [384, 82] width 58 height 8
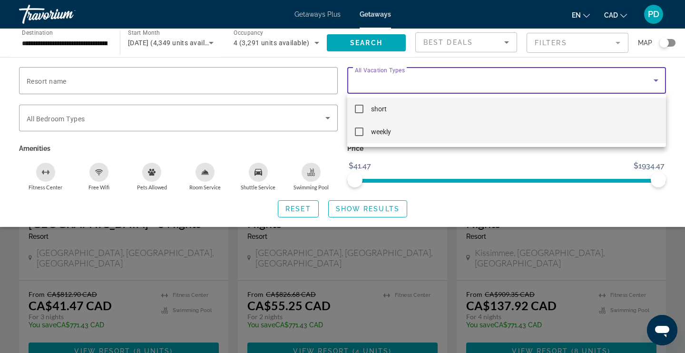
click at [360, 131] on mat-pseudo-checkbox at bounding box center [359, 131] width 9 height 9
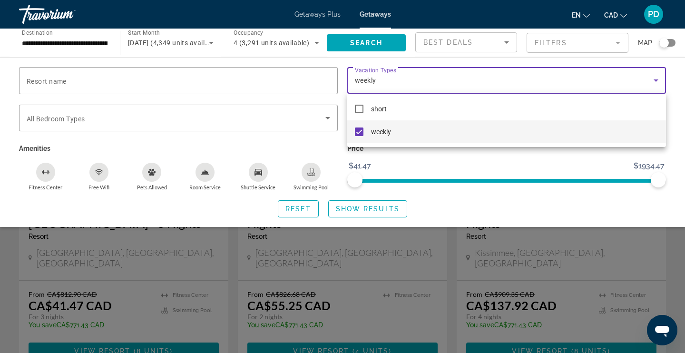
click at [369, 207] on div at bounding box center [342, 176] width 685 height 353
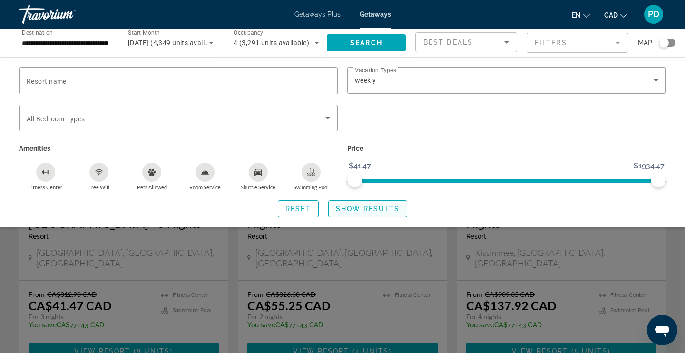
click at [361, 206] on span "Show Results" at bounding box center [368, 209] width 64 height 8
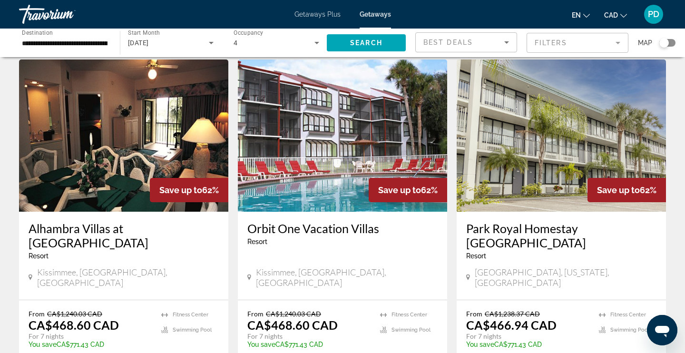
scroll to position [17, 0]
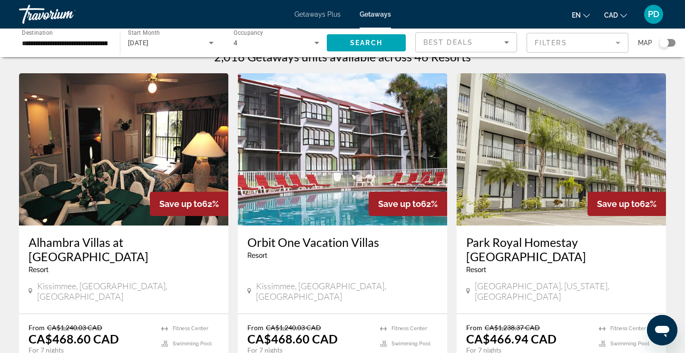
click at [142, 163] on img "Main content" at bounding box center [123, 149] width 209 height 152
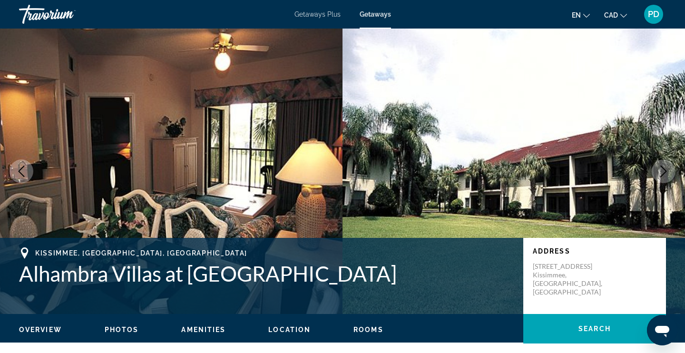
scroll to position [46, 0]
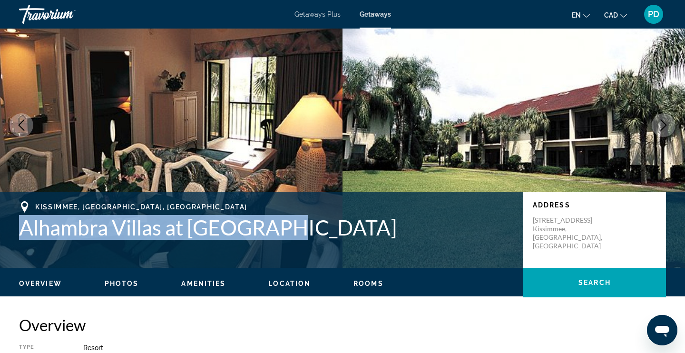
drag, startPoint x: 181, startPoint y: 229, endPoint x: 21, endPoint y: 218, distance: 160.1
click at [21, 218] on h1 "Alhambra Villas at [GEOGRAPHIC_DATA]" at bounding box center [266, 227] width 495 height 25
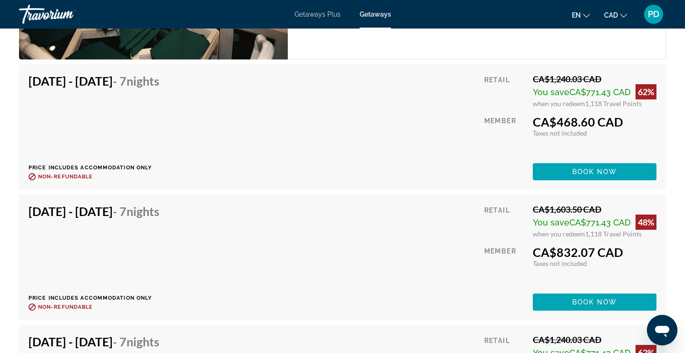
scroll to position [1900, 0]
